Goal: Find specific page/section: Find specific page/section

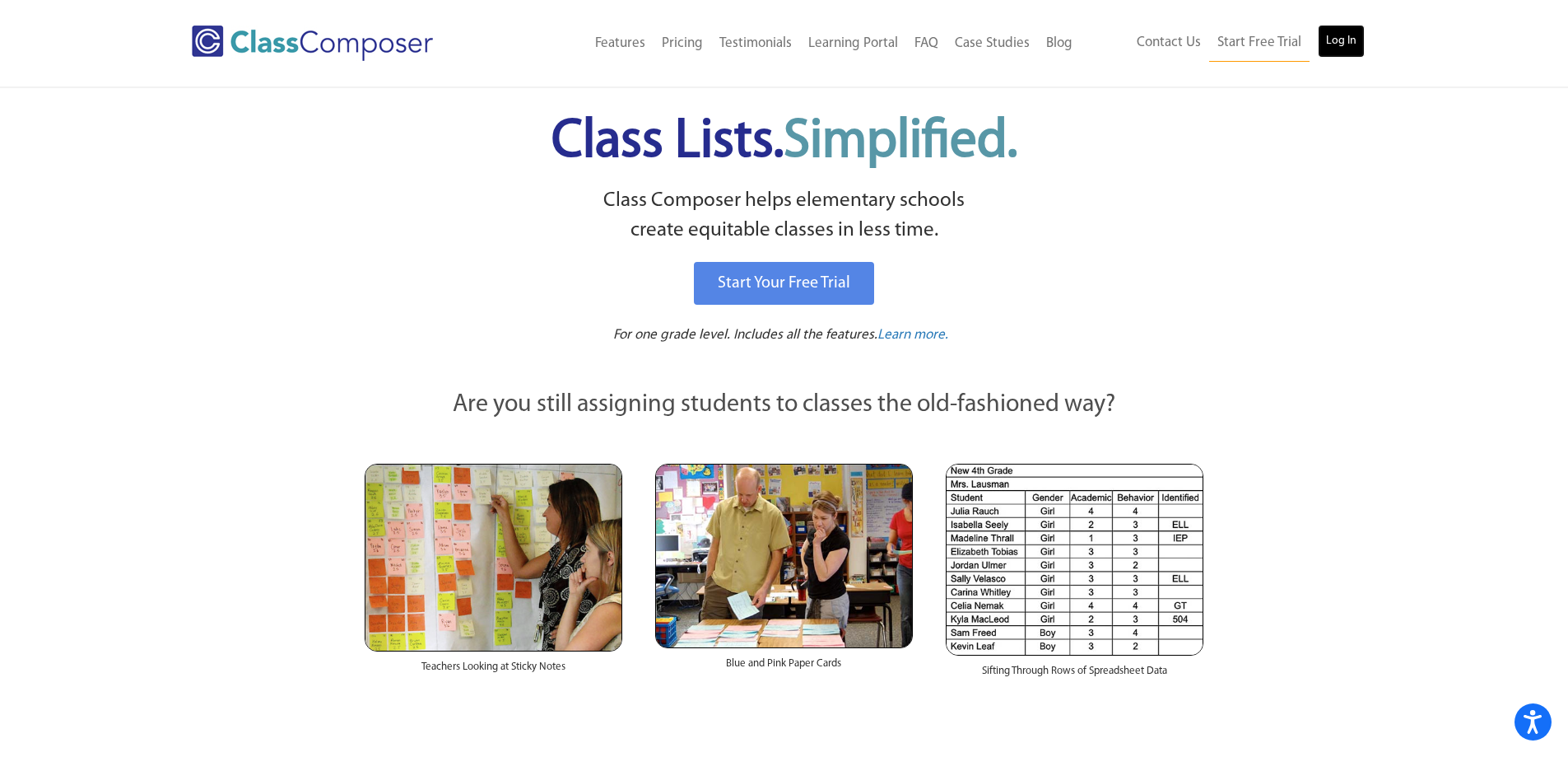
click at [1334, 33] on link "Log In" at bounding box center [1341, 42] width 47 height 33
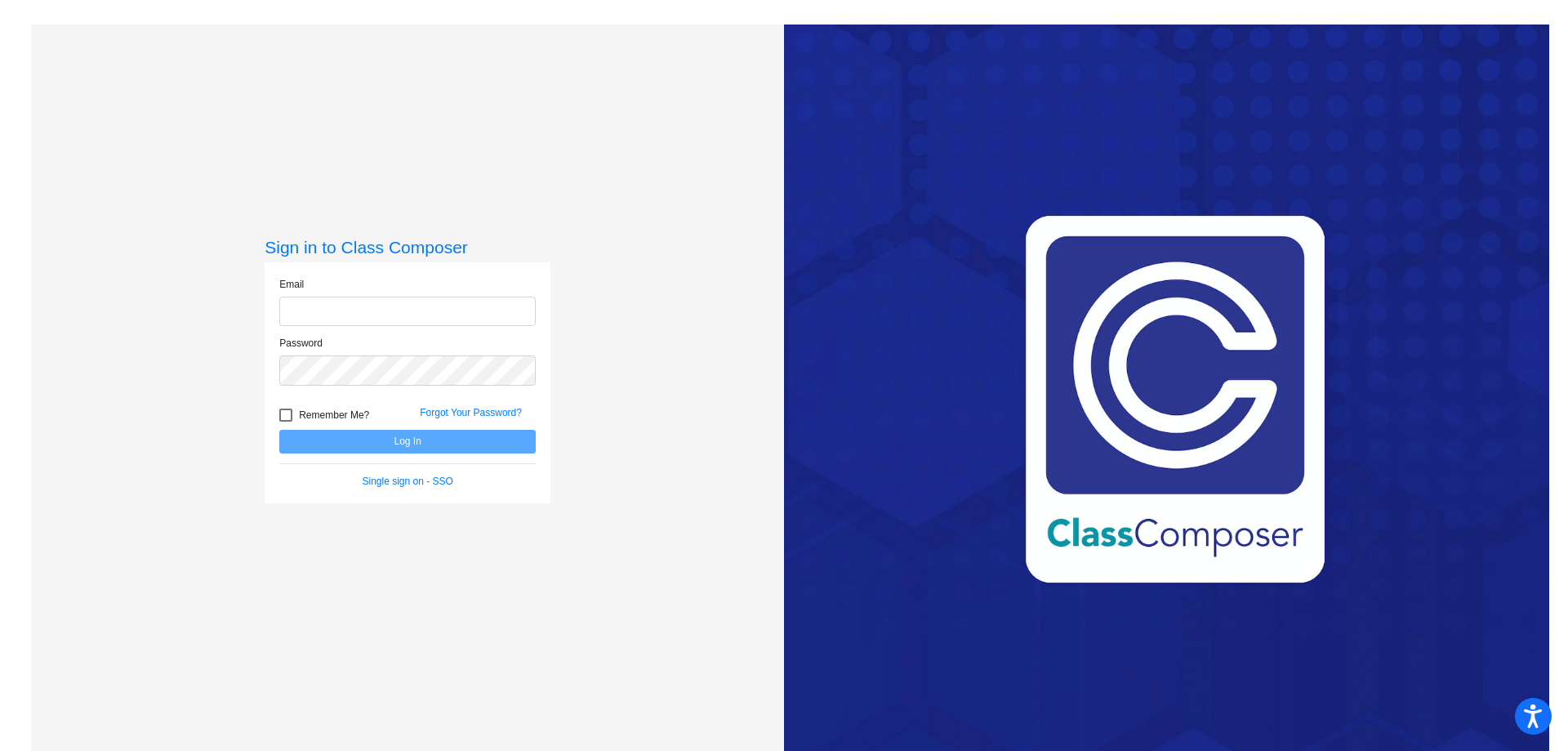
click at [0, 750] on com-1password-button at bounding box center [0, 751] width 0 height 0
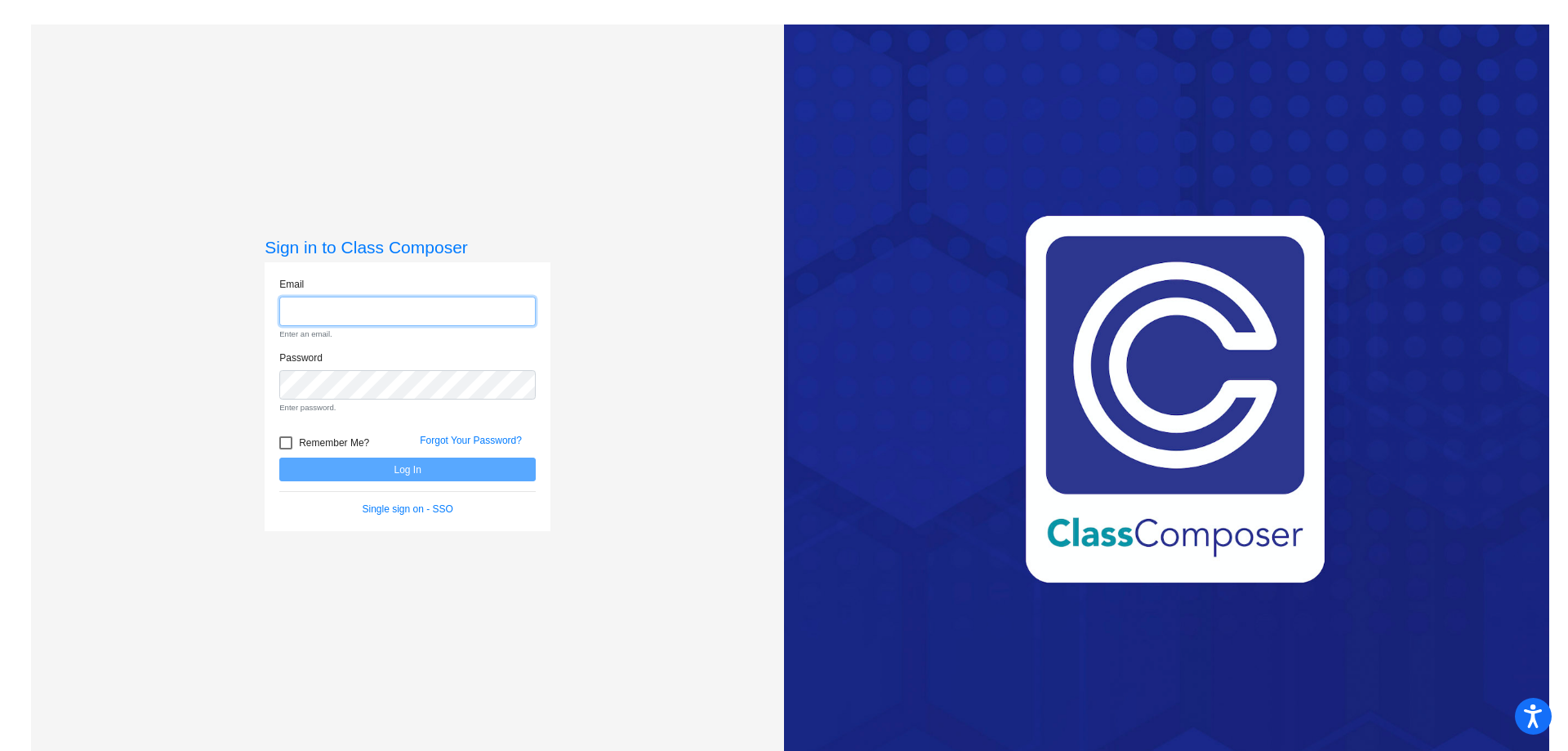
type input "ajoy@monomoy.edu"
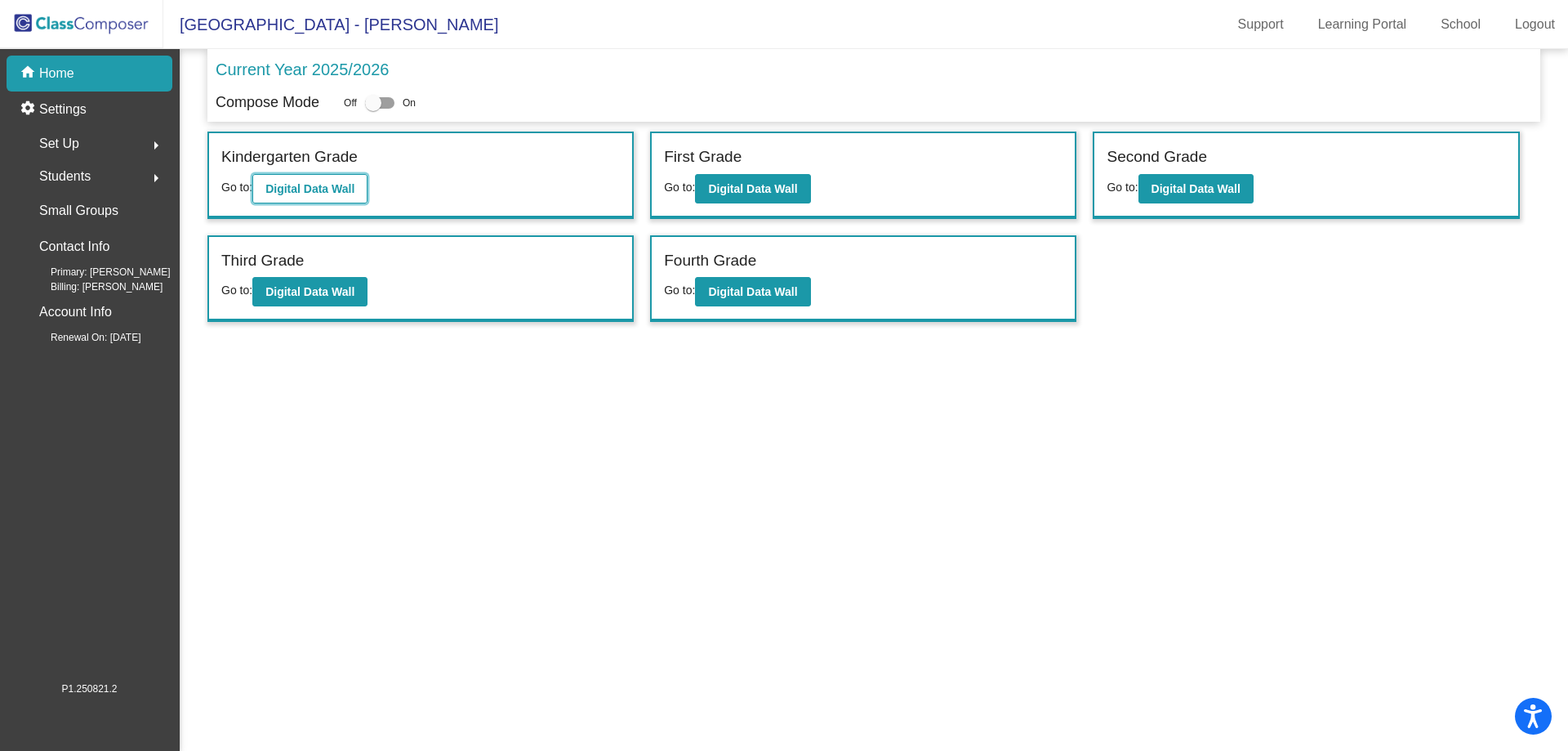
click at [299, 188] on b "Digital Data Wall" at bounding box center [310, 189] width 89 height 13
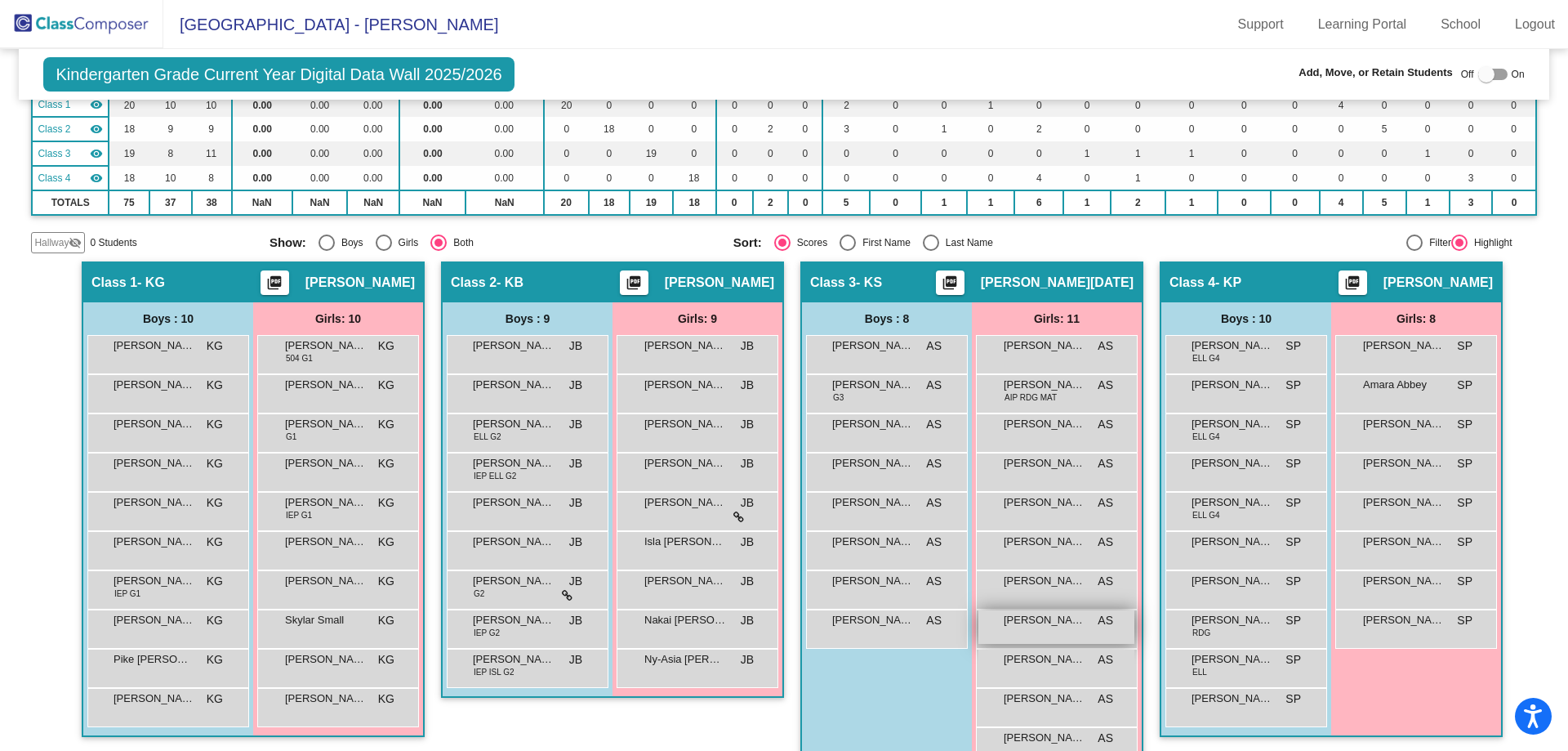
scroll to position [200, 0]
